Goal: Task Accomplishment & Management: Use online tool/utility

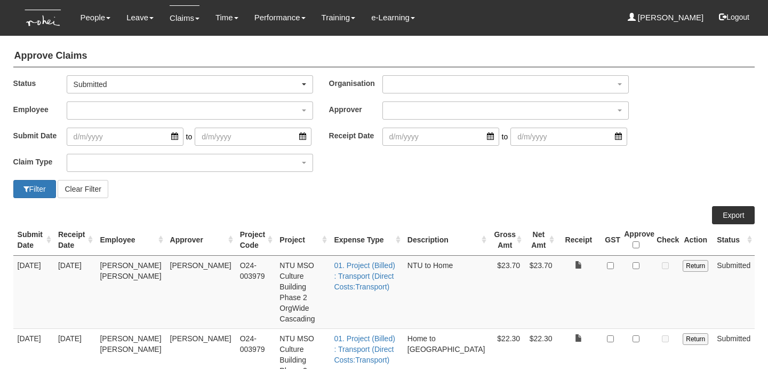
select select "50"
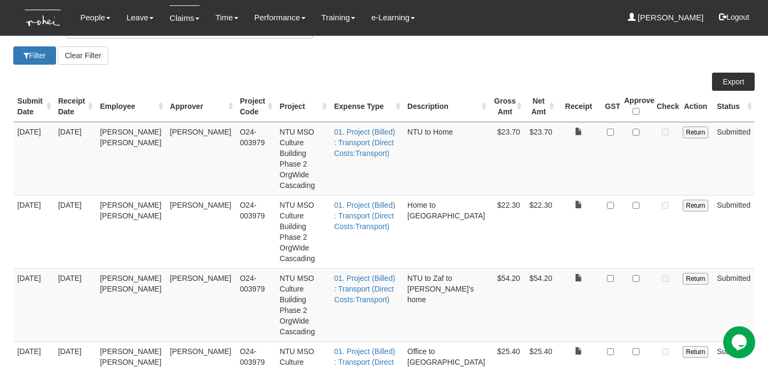
scroll to position [148, 0]
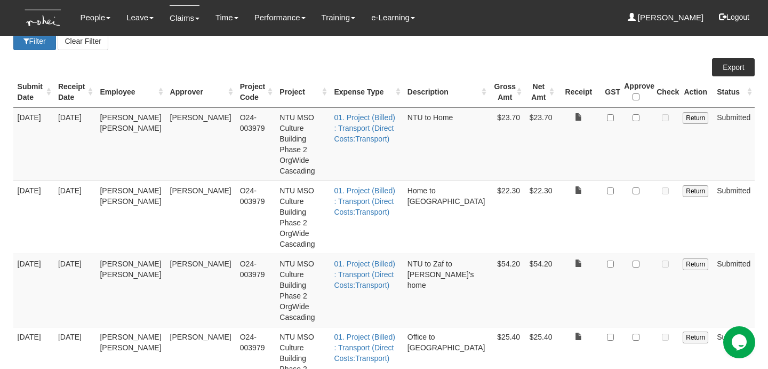
checkbox input "true"
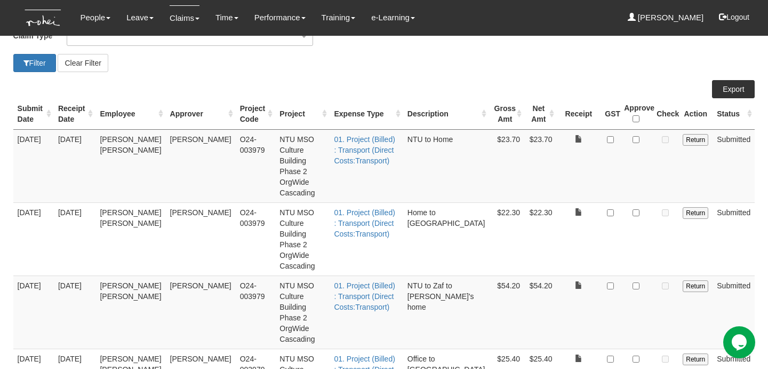
scroll to position [139, 0]
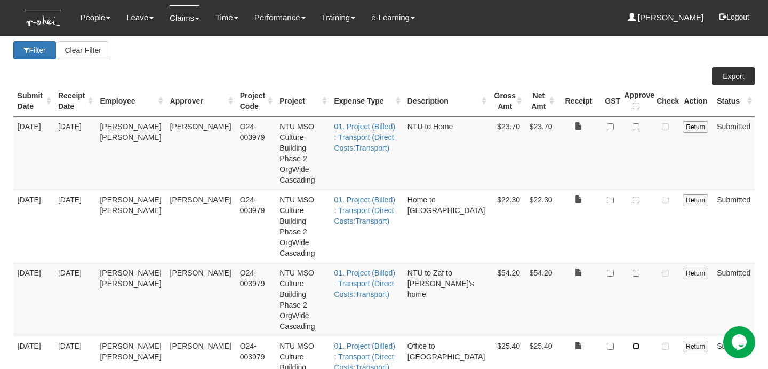
click at [636, 342] on input "checkbox" at bounding box center [636, 345] width 7 height 7
checkbox input "true"
click at [634, 269] on input "checkbox" at bounding box center [636, 272] width 7 height 7
checkbox input "true"
click at [641, 189] on td at bounding box center [636, 225] width 33 height 73
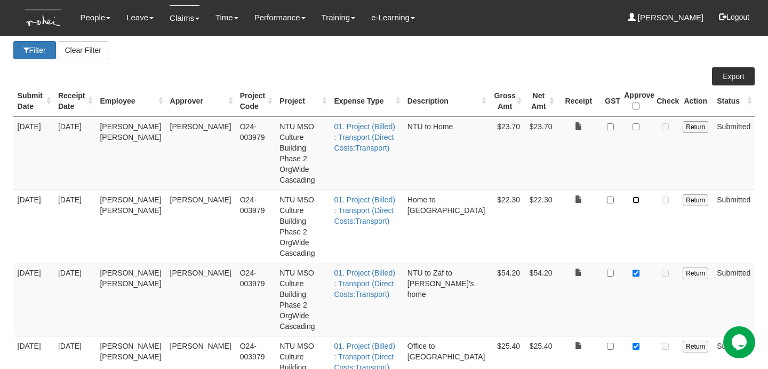
click at [636, 196] on input "checkbox" at bounding box center [636, 199] width 7 height 7
checkbox input "true"
click at [636, 125] on input "checkbox" at bounding box center [636, 126] width 7 height 7
checkbox input "true"
click at [641, 66] on div "Approve Claims Status -- All -- Submitted Approved Verified Returned Paid Submi…" at bounding box center [384, 215] width 745 height 628
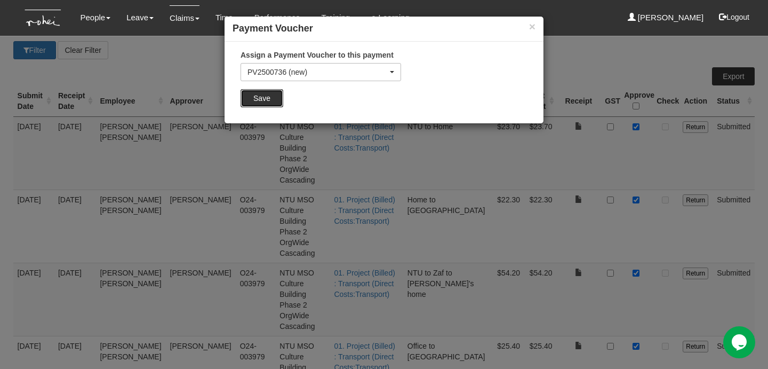
click at [269, 103] on input "Save" at bounding box center [262, 98] width 43 height 18
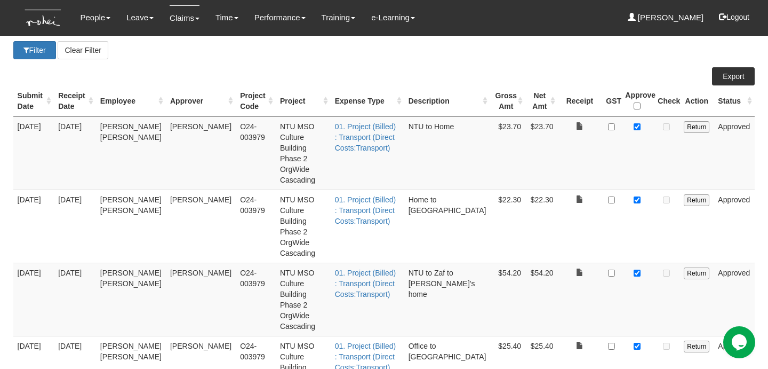
scroll to position [148, 0]
